Goal: Task Accomplishment & Management: Manage account settings

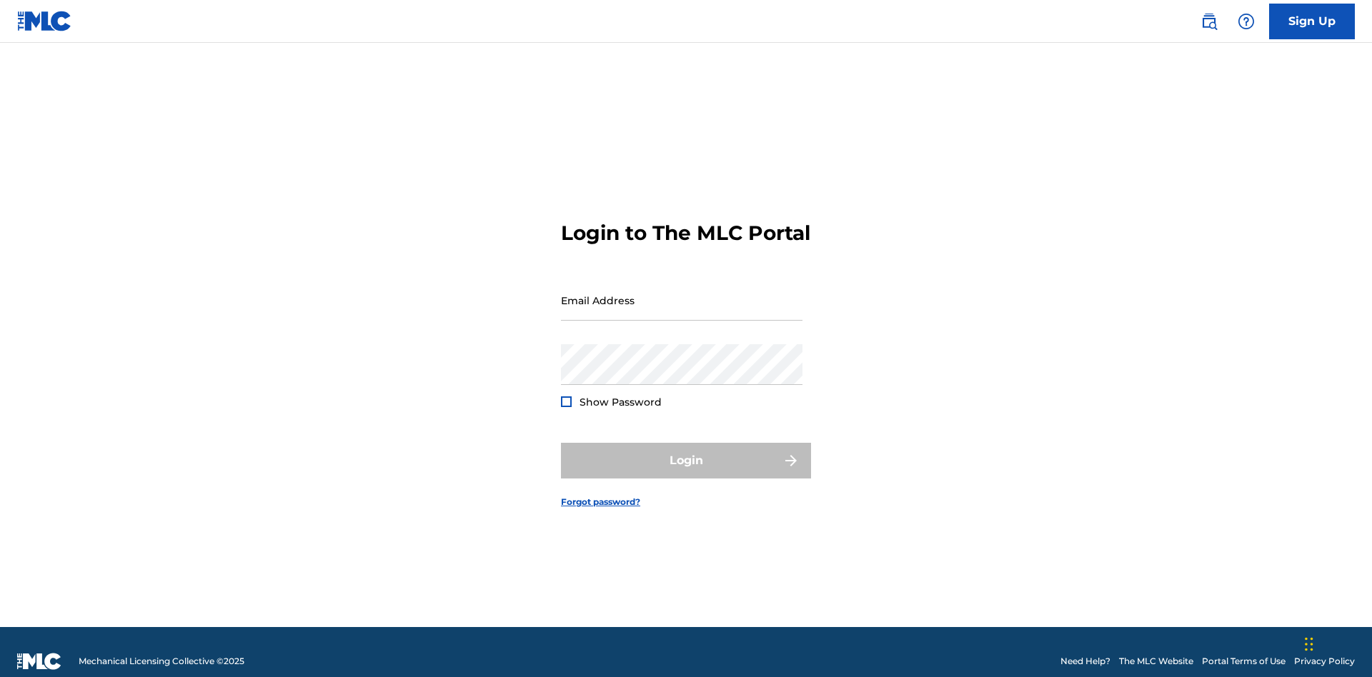
scroll to position [19, 0]
click at [682, 294] on input "Email Address" at bounding box center [682, 300] width 242 height 41
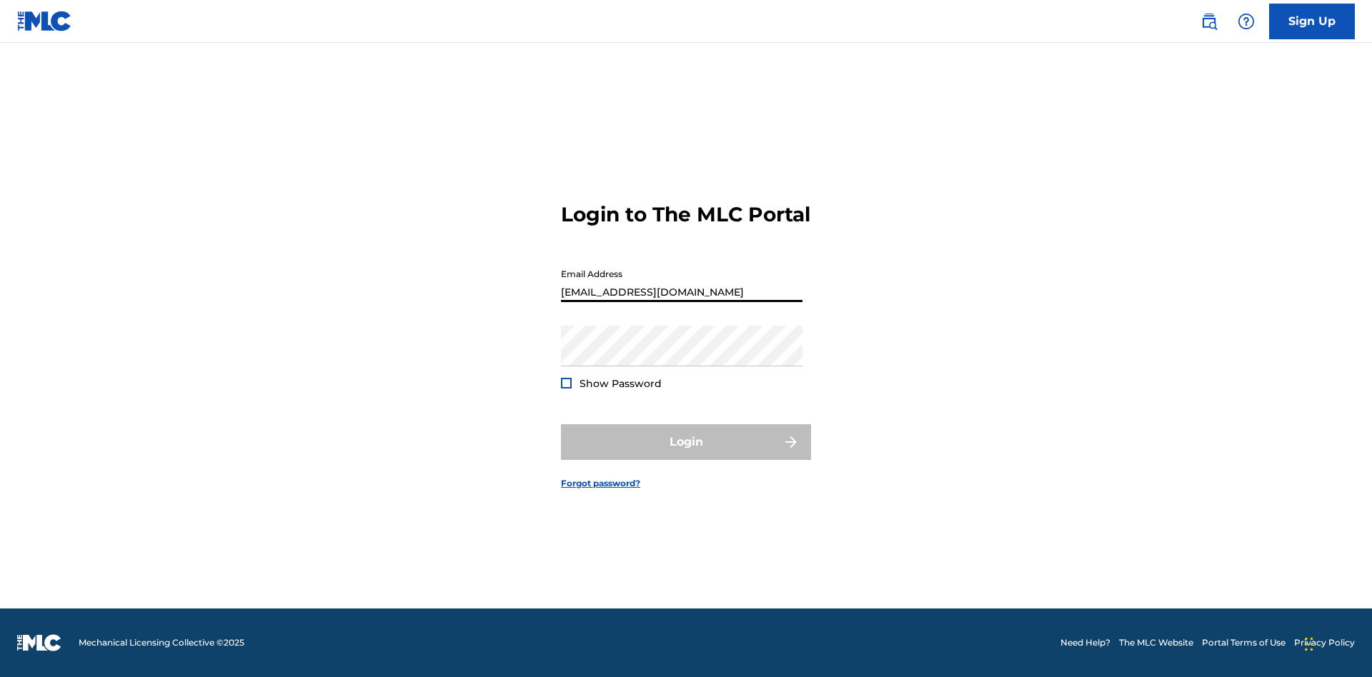
type input "Duke.McTesterson@gmail.com"
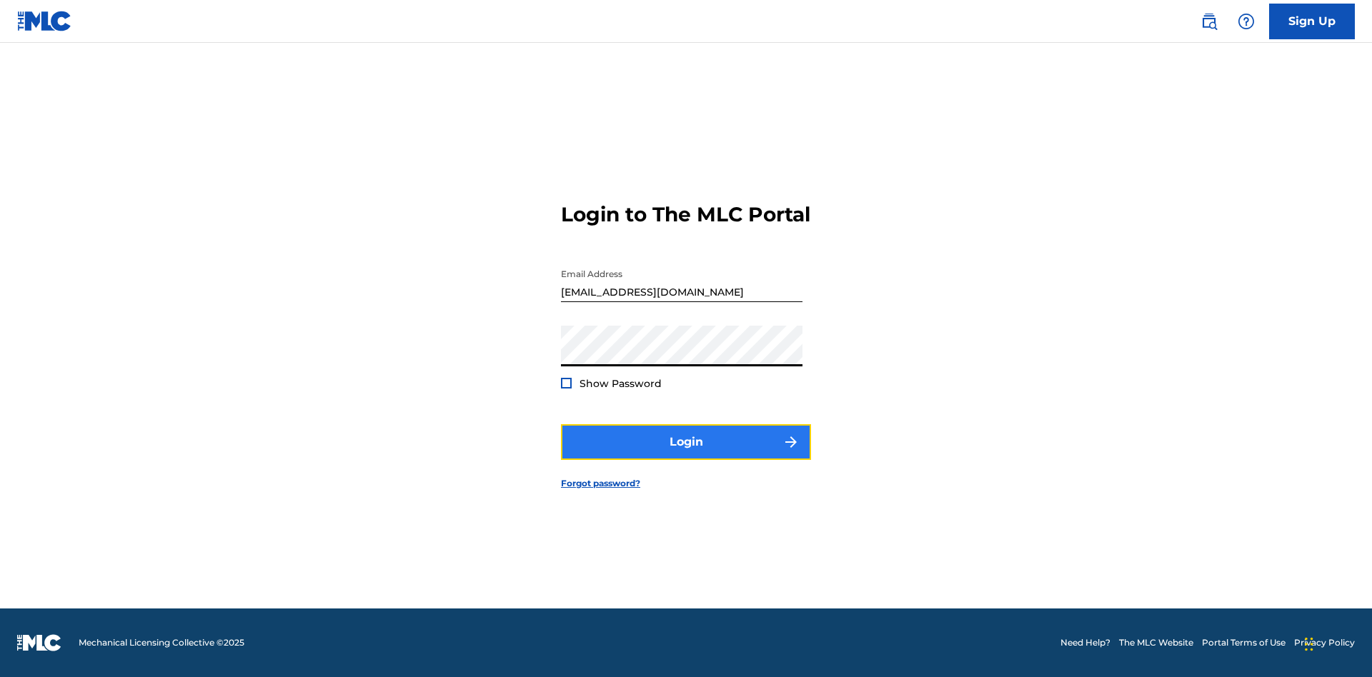
click at [686, 455] on button "Login" at bounding box center [686, 443] width 250 height 36
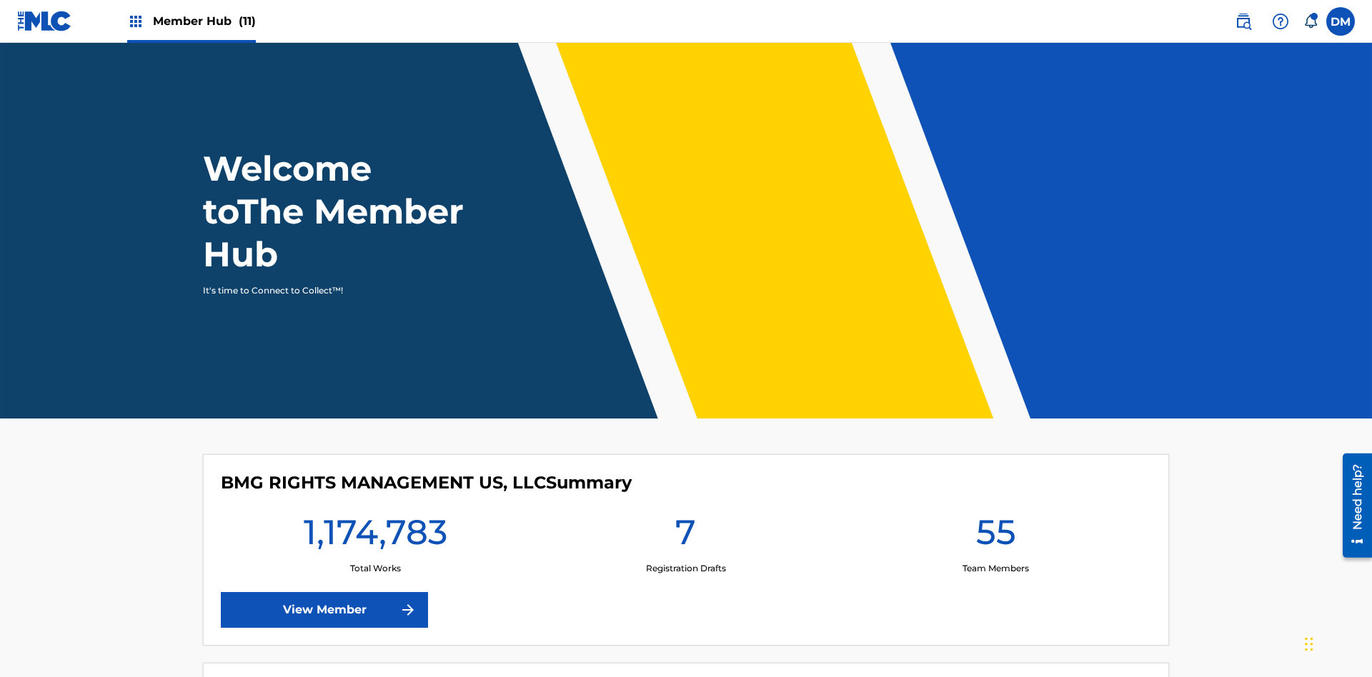
scroll to position [61, 0]
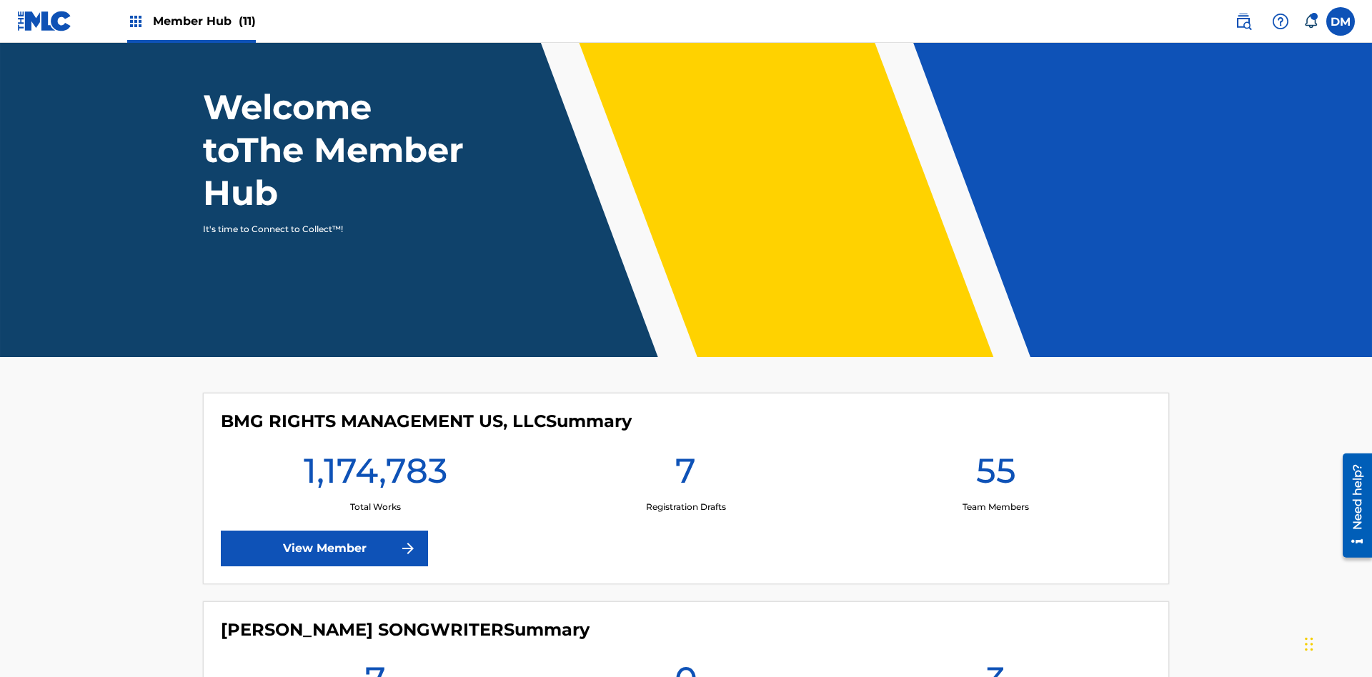
click at [191, 21] on span "Member Hub (11)" at bounding box center [204, 21] width 103 height 16
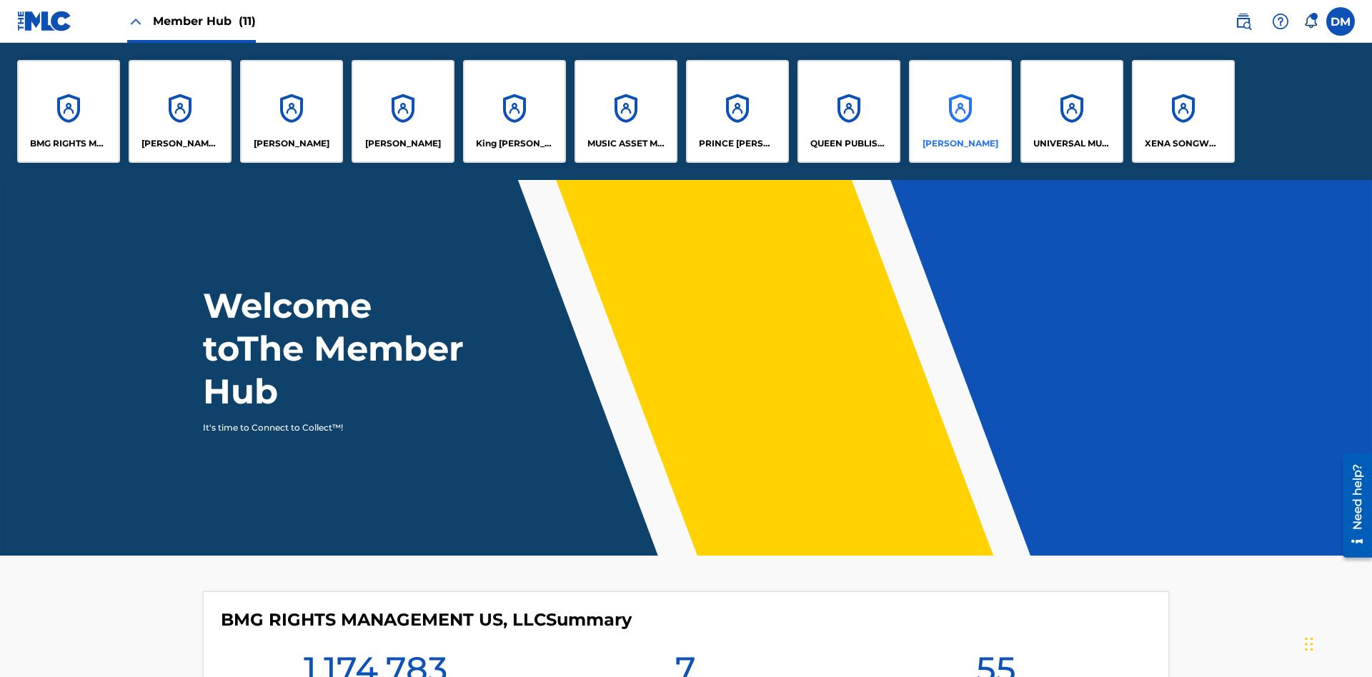
click at [960, 144] on p "RONALD MCTESTERSON" at bounding box center [961, 143] width 76 height 13
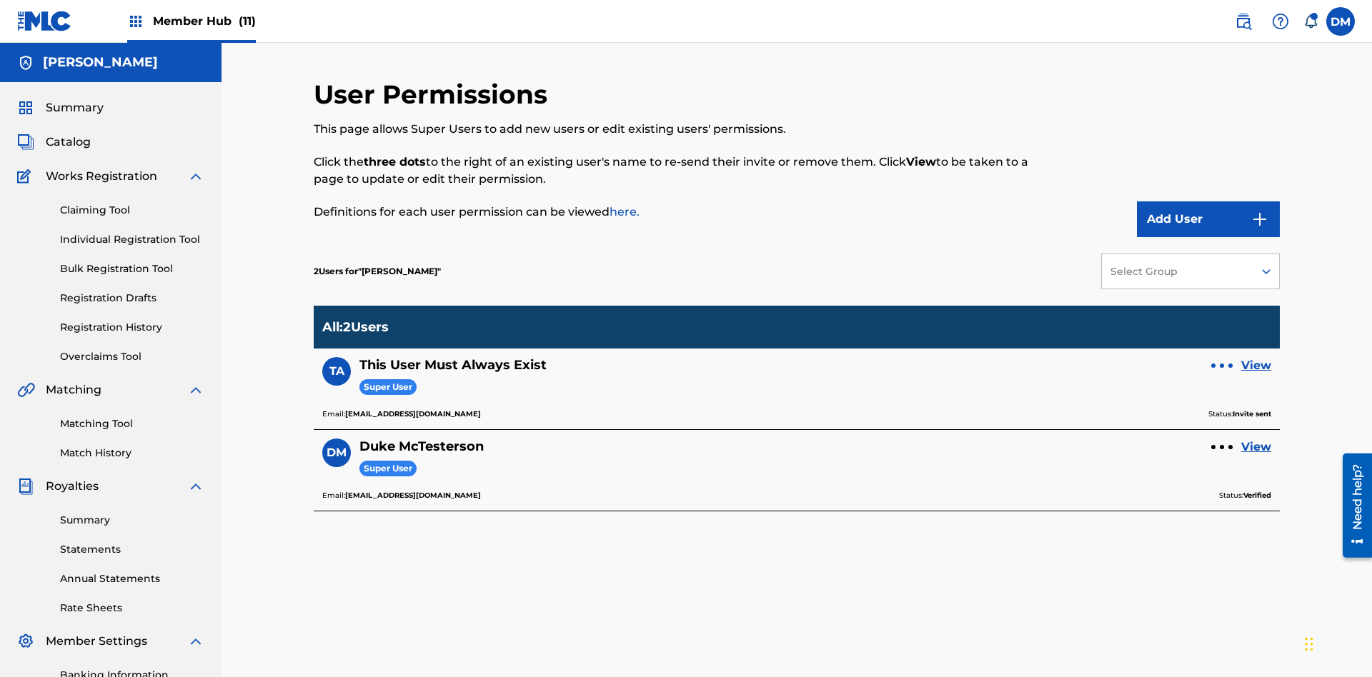
click at [1222, 364] on div at bounding box center [1222, 366] width 4 height 4
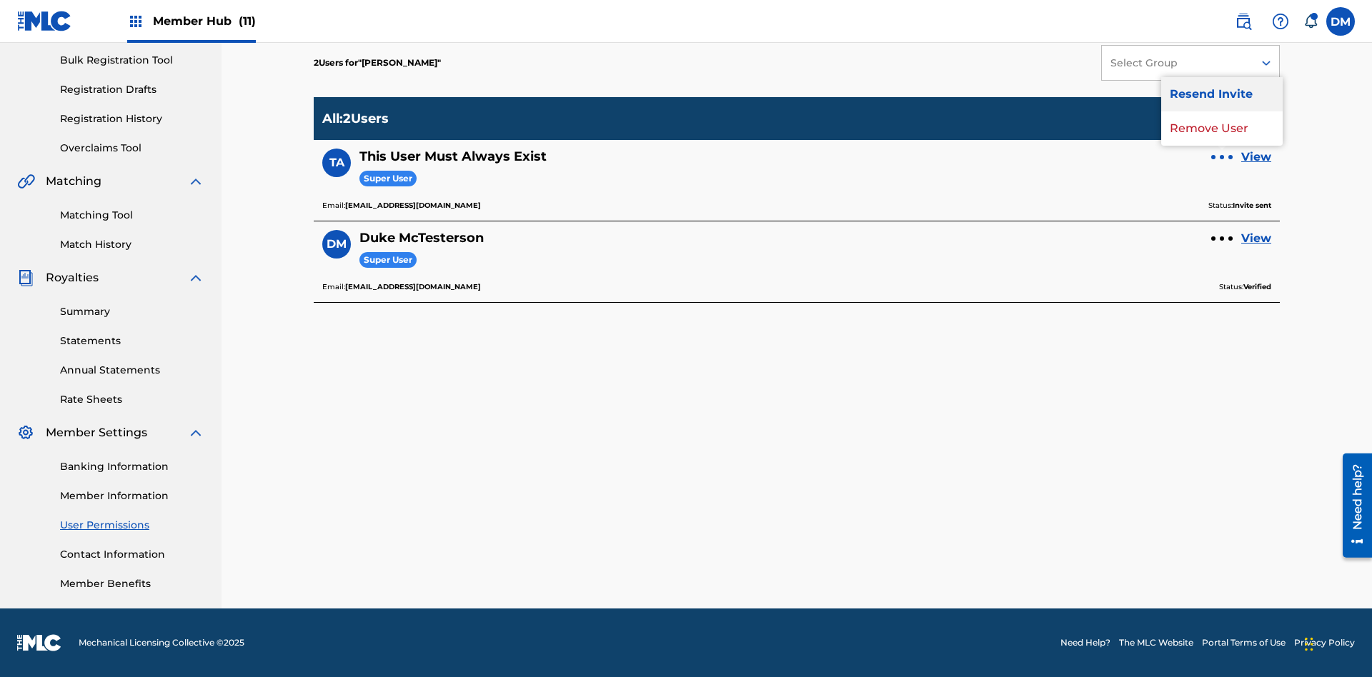
click at [1222, 103] on p "Resend Invite" at bounding box center [1221, 94] width 121 height 34
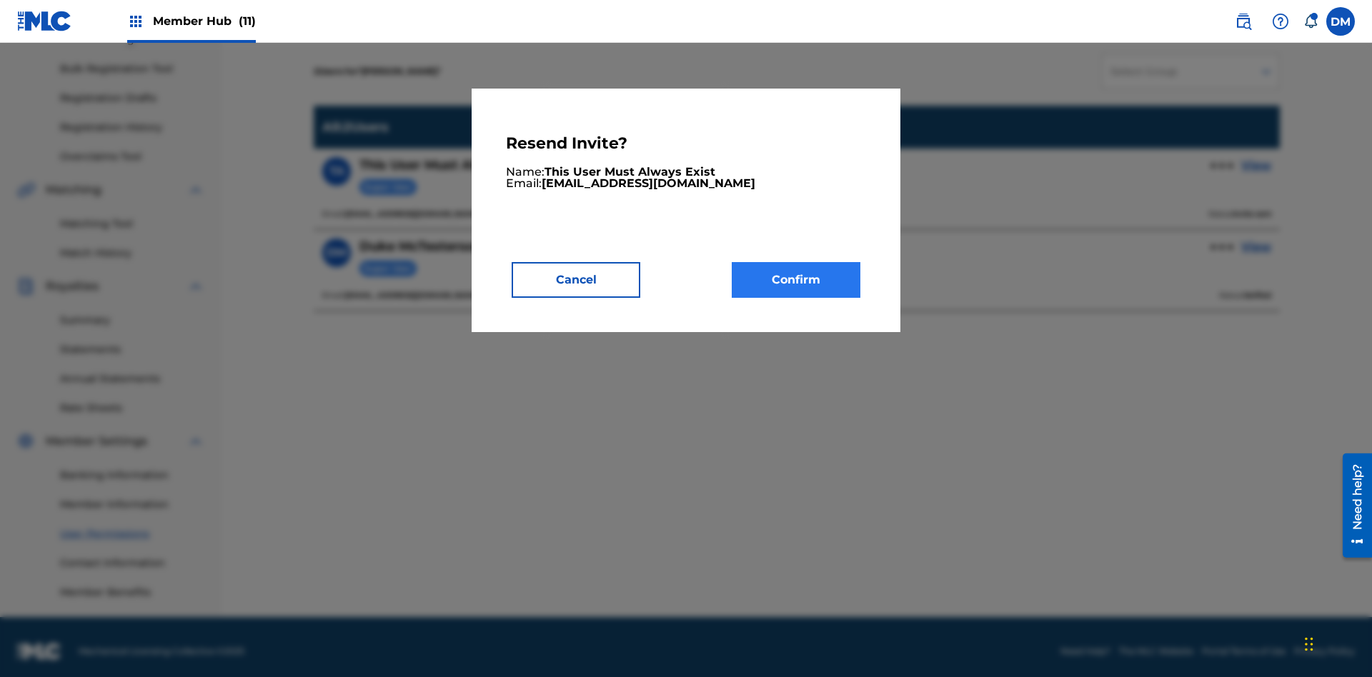
click at [796, 279] on button "Confirm" at bounding box center [796, 280] width 129 height 36
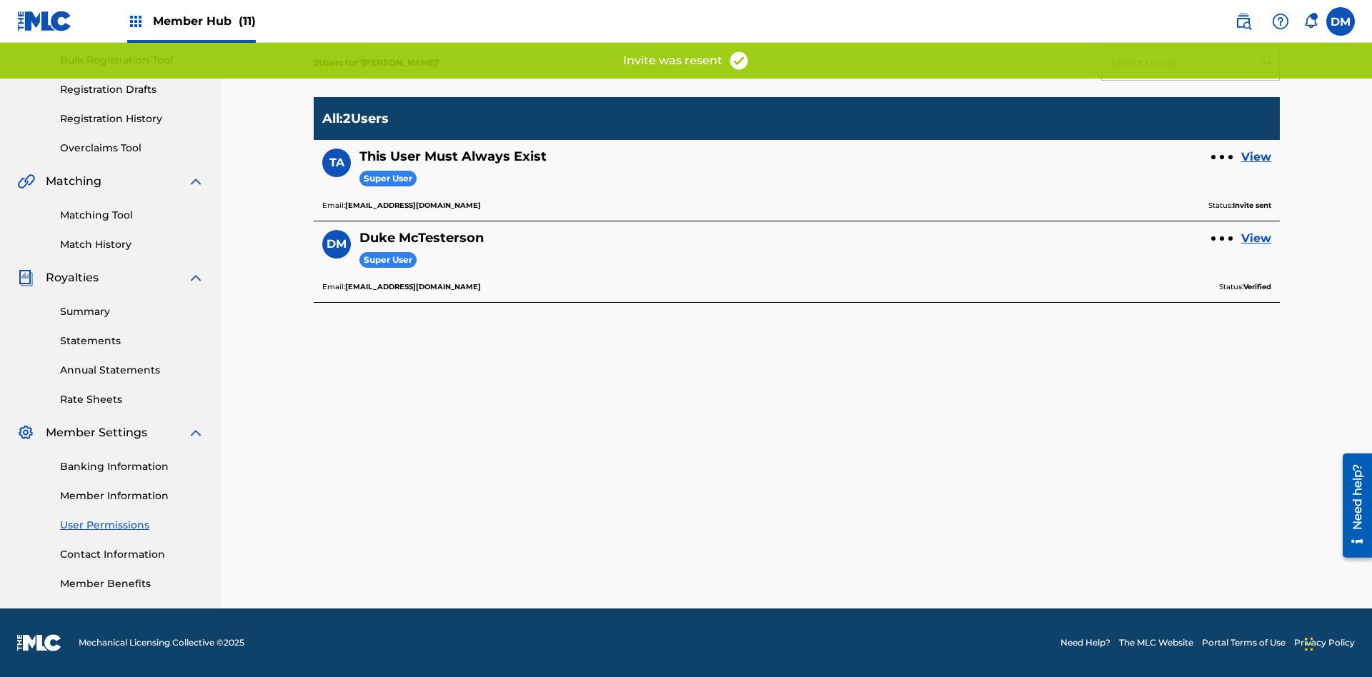
scroll to position [175, 0]
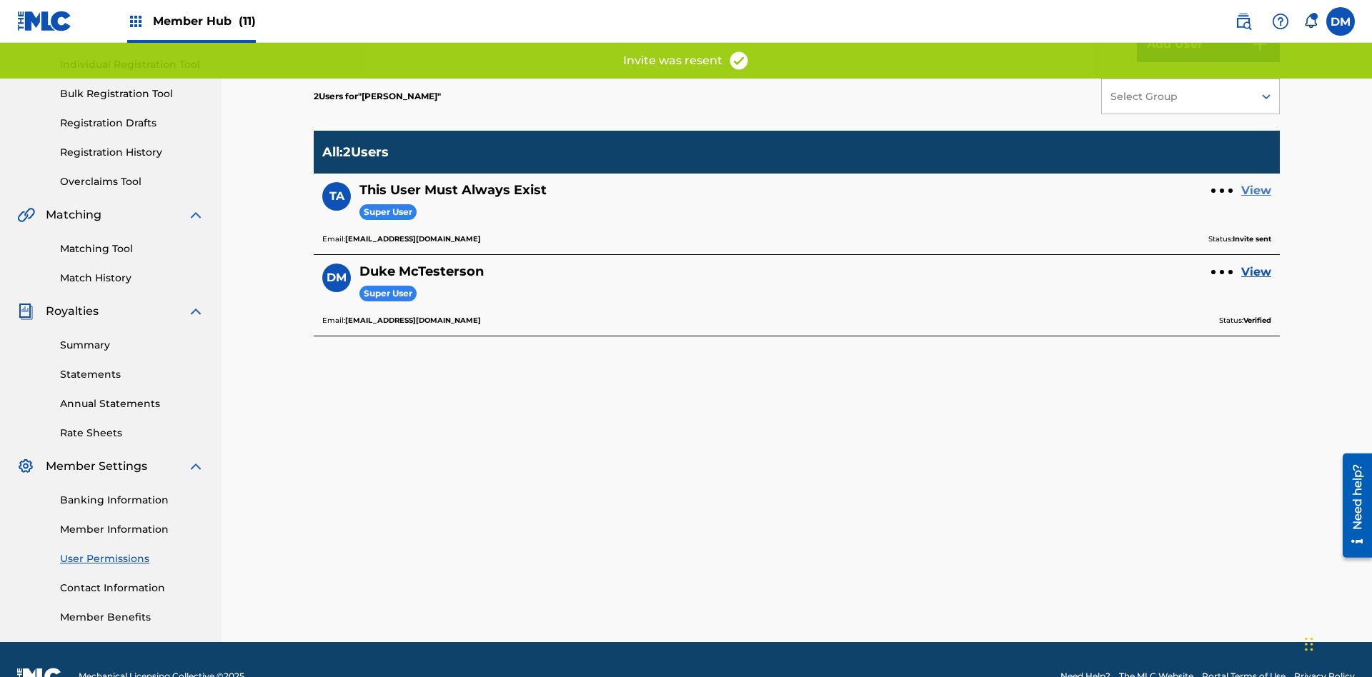
click at [1256, 182] on link "View" at bounding box center [1256, 190] width 30 height 17
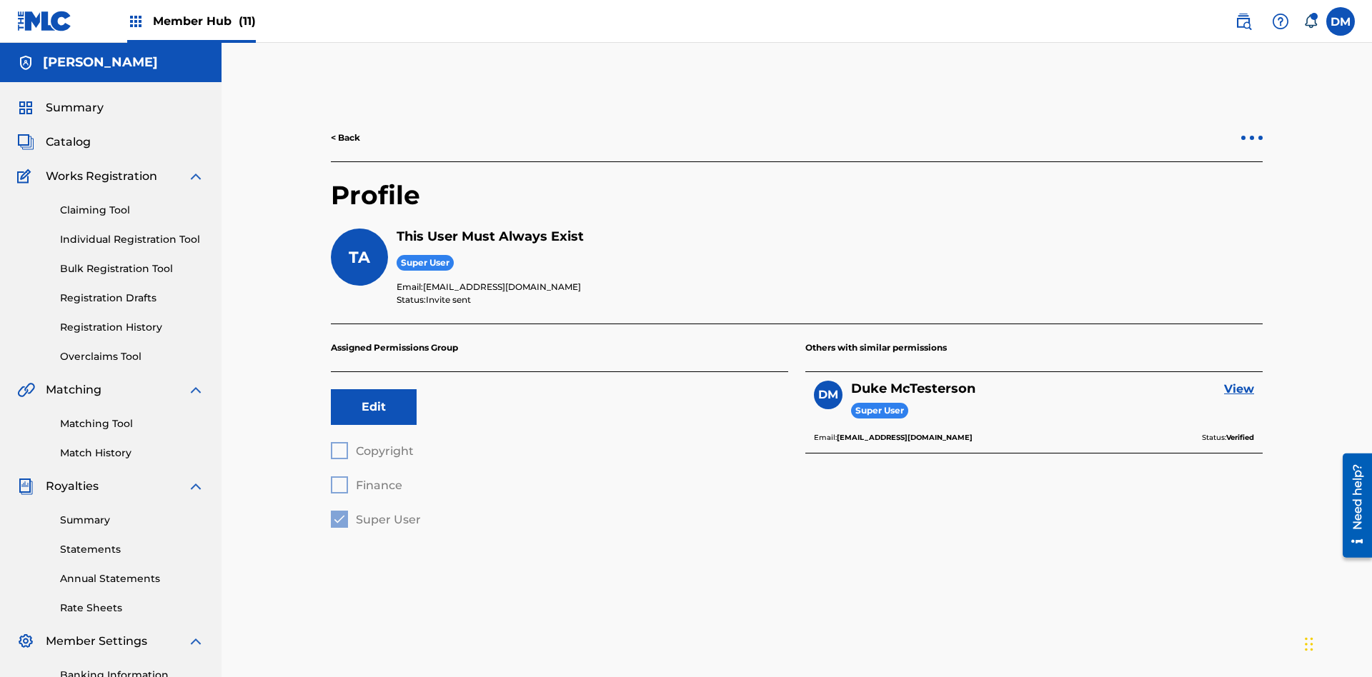
click at [1252, 136] on div at bounding box center [1252, 138] width 4 height 4
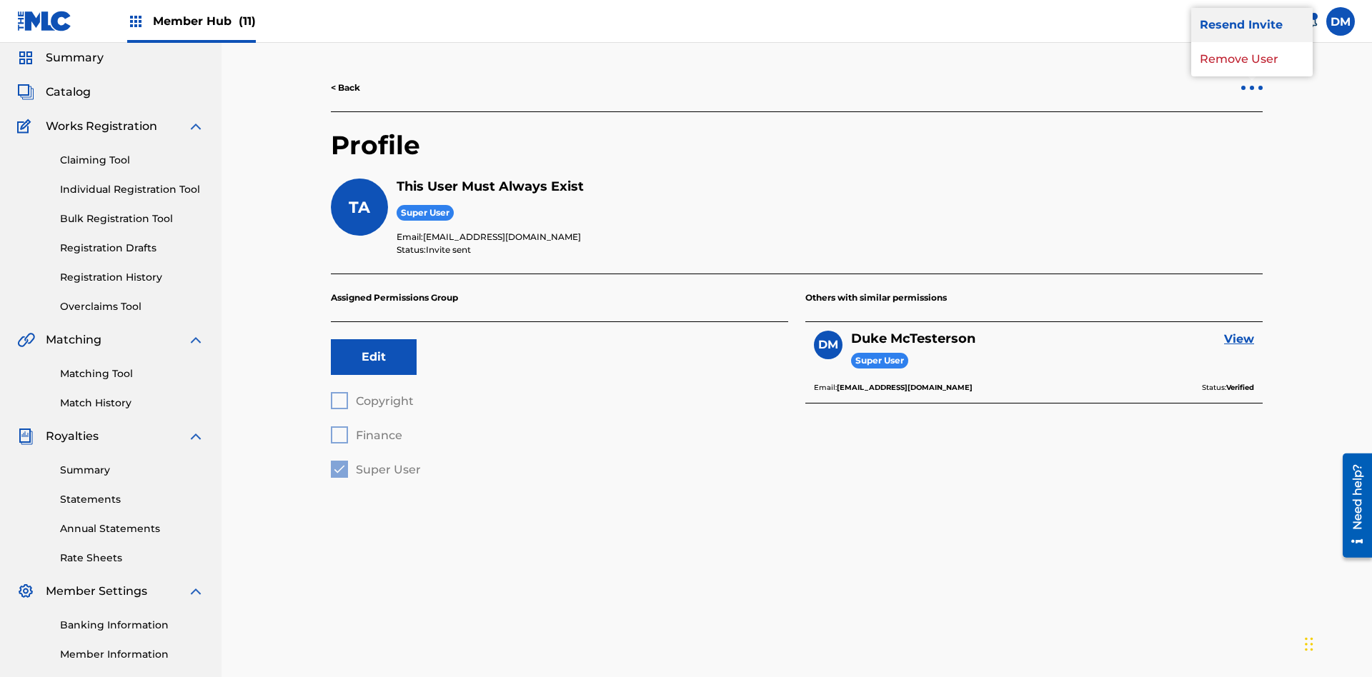
click at [1252, 42] on p "Resend Invite" at bounding box center [1251, 25] width 121 height 34
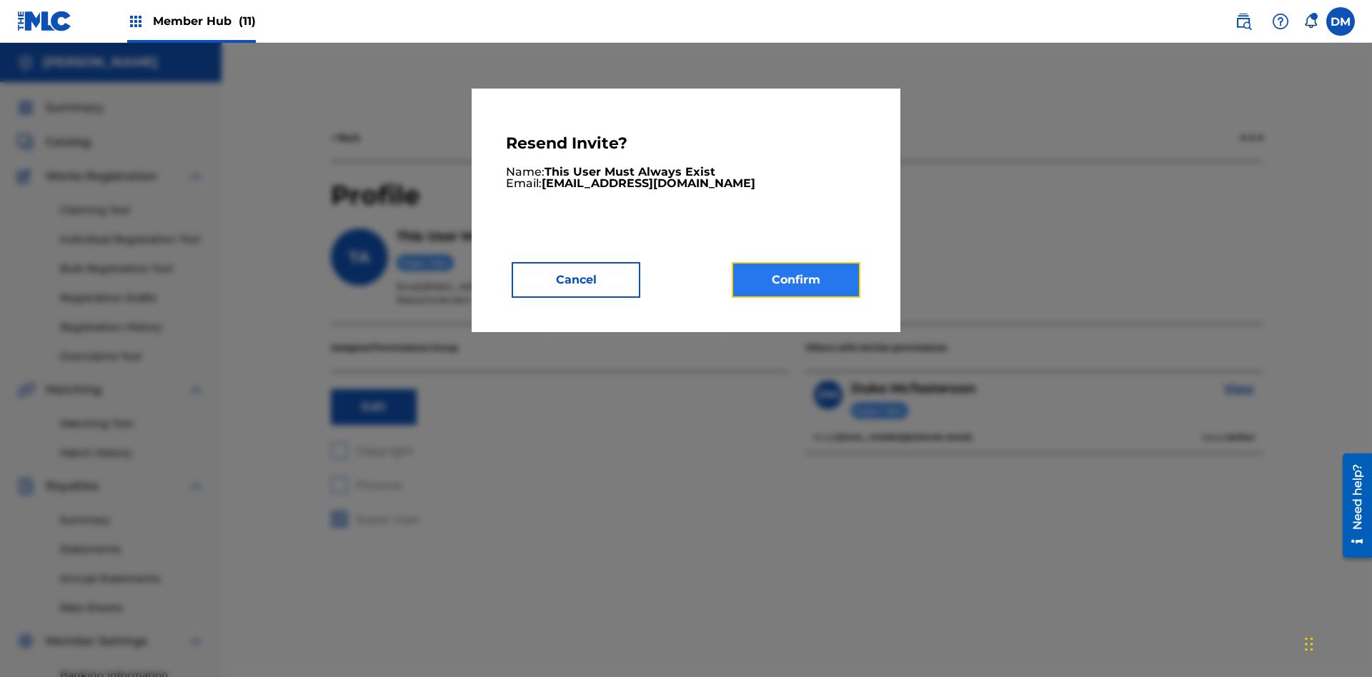
click at [796, 279] on button "Confirm" at bounding box center [796, 280] width 129 height 36
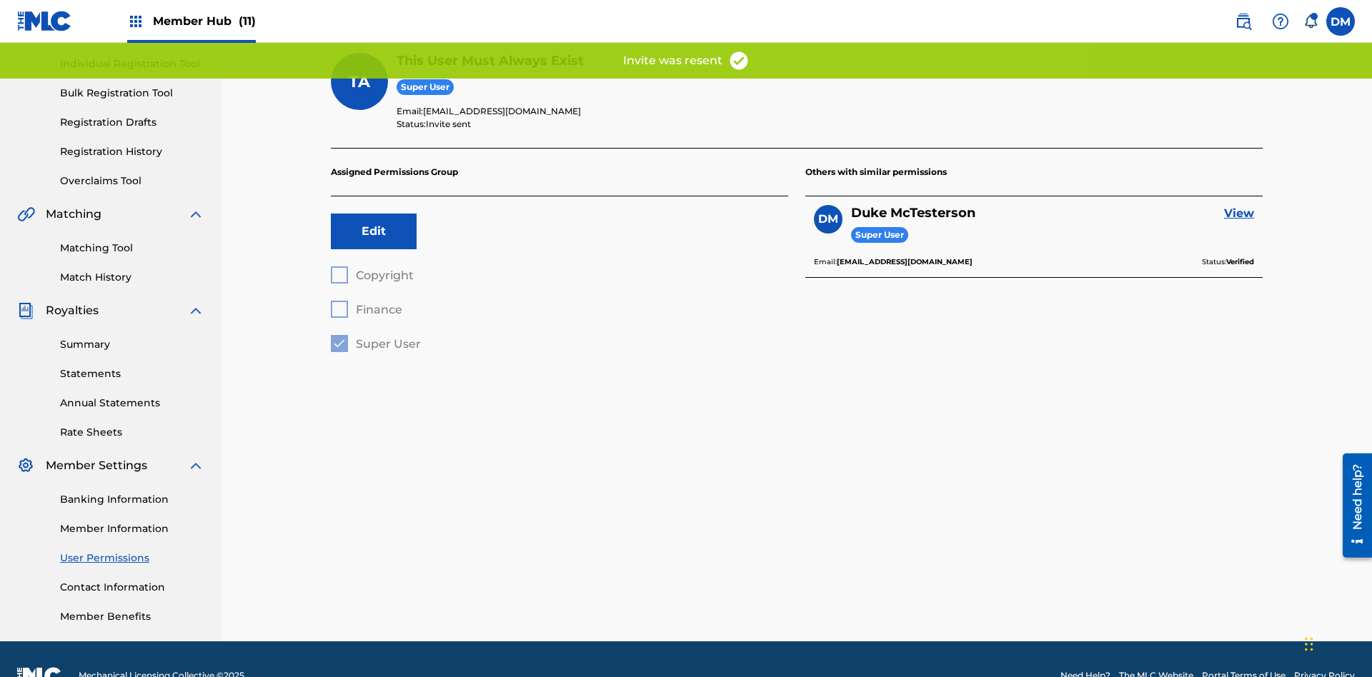
scroll to position [142, 0]
